Goal: Obtain resource: Download file/media

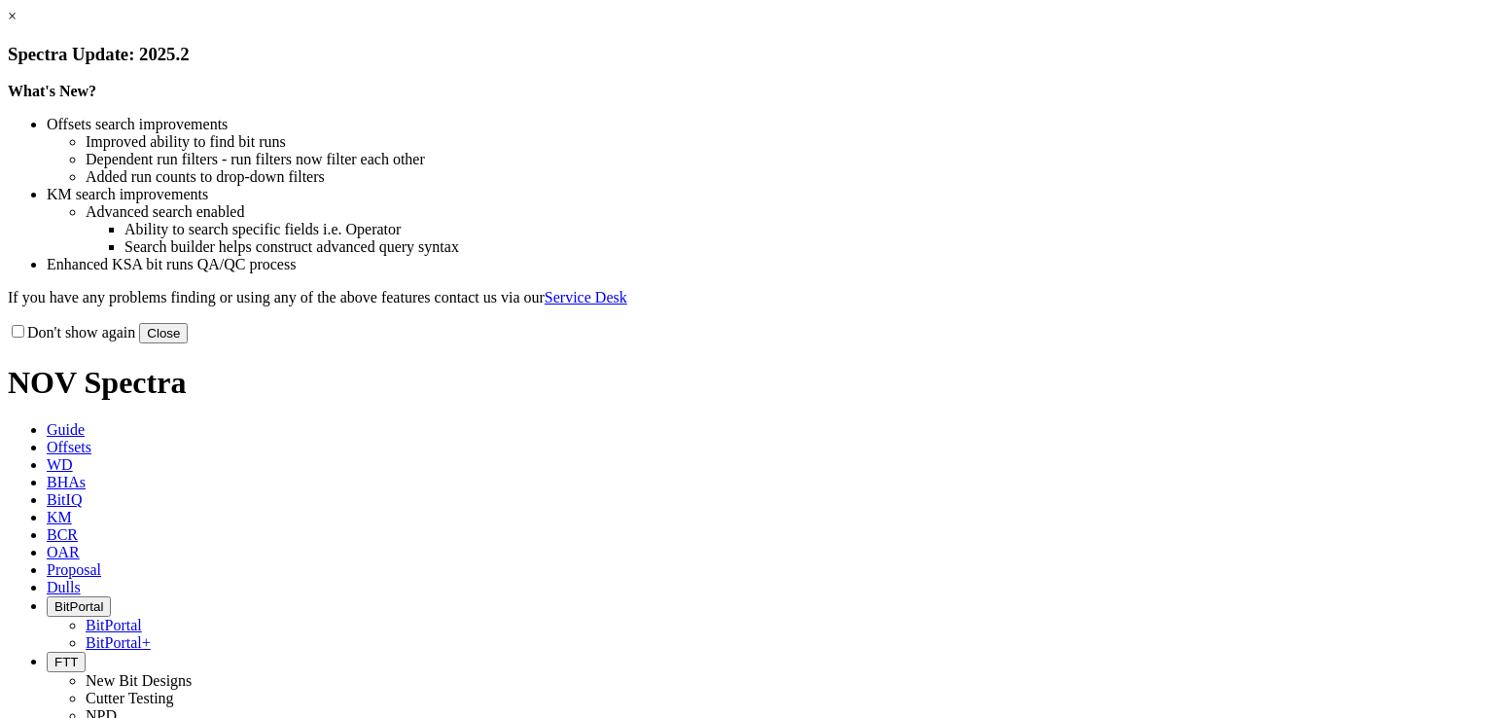
click at [17, 24] on link "×" at bounding box center [12, 16] width 9 height 17
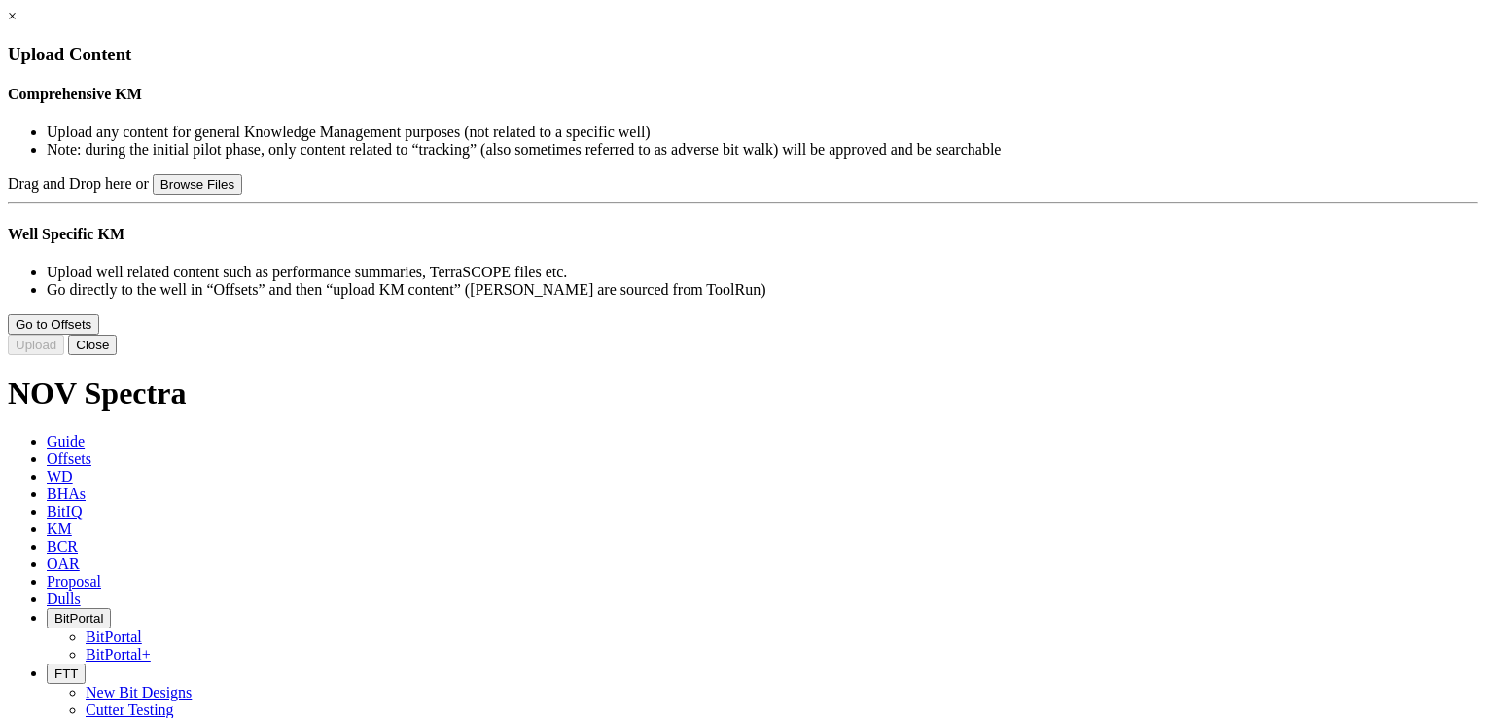
click at [242, 194] on button "Browse Files" at bounding box center [197, 184] width 89 height 20
click at [17, 24] on link "×" at bounding box center [12, 16] width 9 height 17
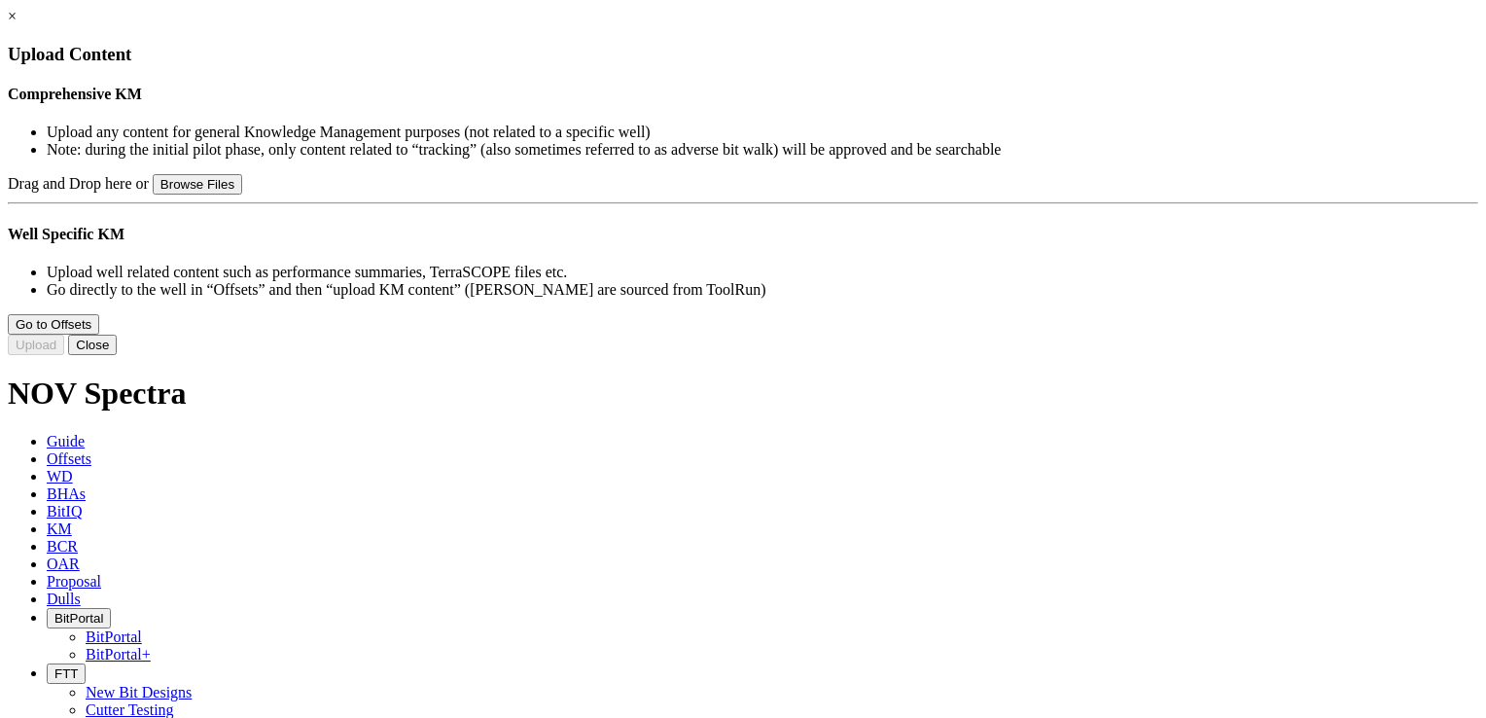
click at [242, 194] on button "Browse Files" at bounding box center [197, 184] width 89 height 20
click at [17, 24] on link "×" at bounding box center [12, 16] width 9 height 17
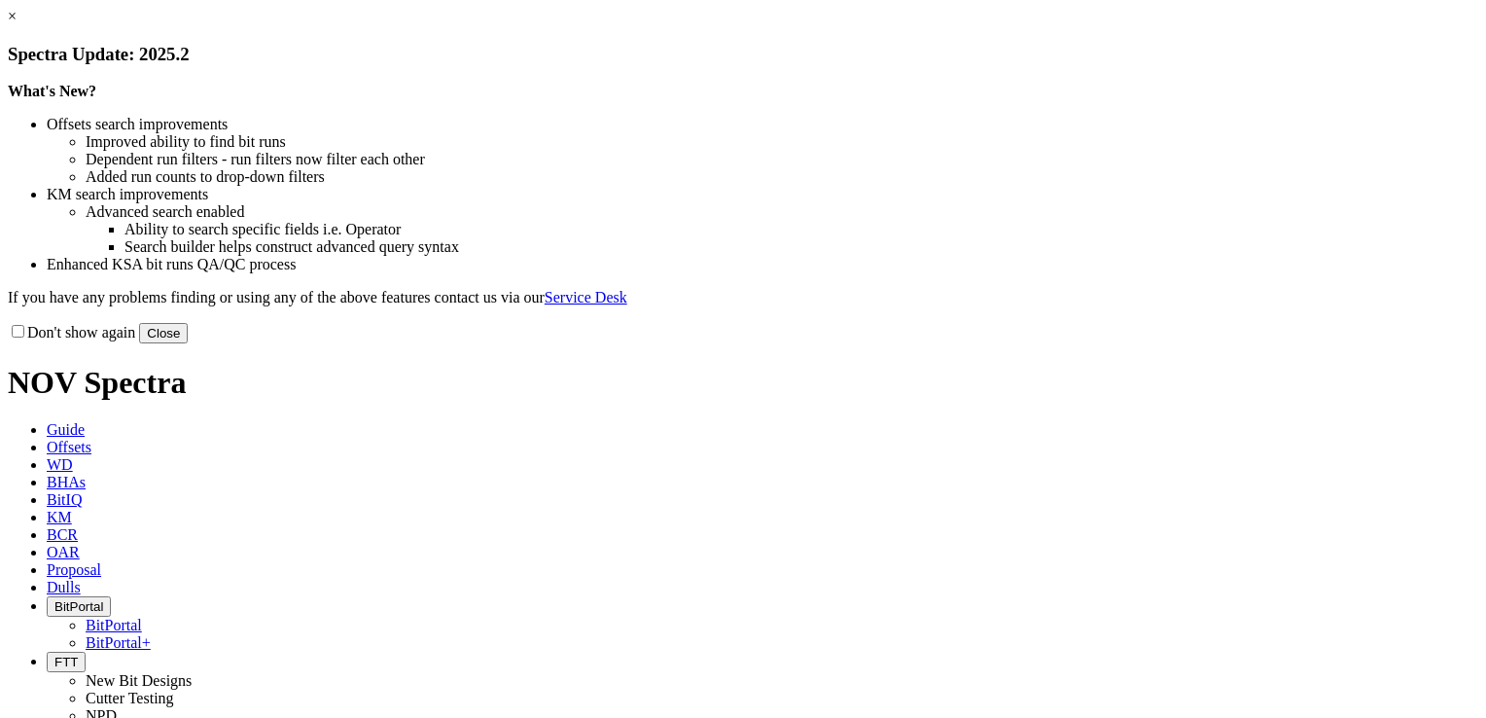
click at [17, 24] on link "×" at bounding box center [12, 16] width 9 height 17
